Goal: Contribute content: Add original content to the website for others to see

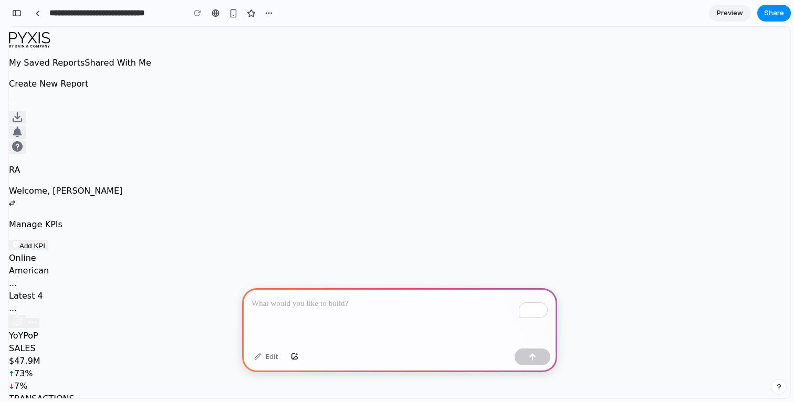
click at [297, 320] on div "To enrich screen reader interactions, please activate Accessibility in Grammarl…" at bounding box center [399, 316] width 315 height 56
click at [529, 356] on div "button" at bounding box center [532, 356] width 7 height 7
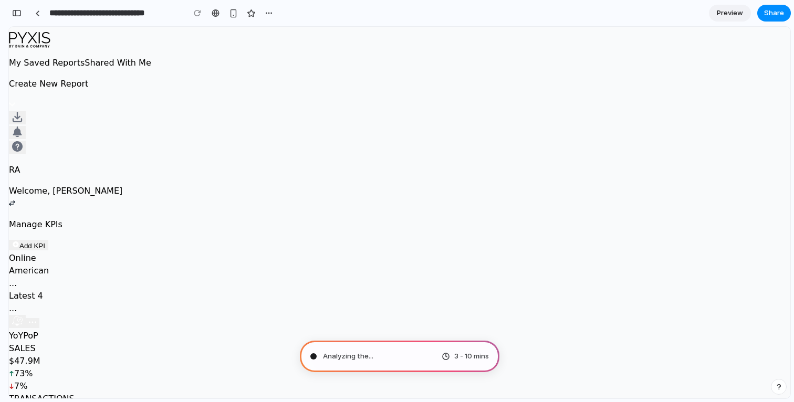
type input "**********"
